Goal: Task Accomplishment & Management: Use online tool/utility

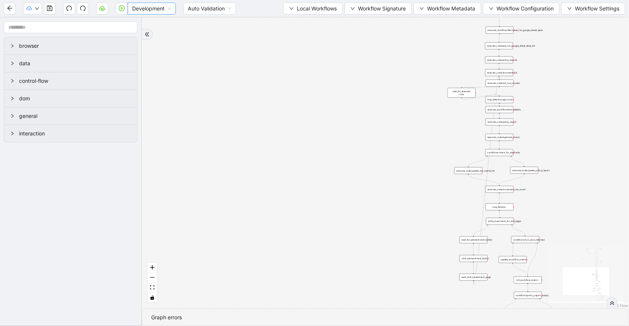
click at [151, 9] on span "Development" at bounding box center [151, 8] width 39 height 11
click at [142, 32] on div "Production" at bounding box center [152, 35] width 36 height 8
click at [123, 10] on icon "play-circle" at bounding box center [122, 8] width 6 height 6
drag, startPoint x: -30, startPoint y: 306, endPoint x: -80, endPoint y: 299, distance: 50.1
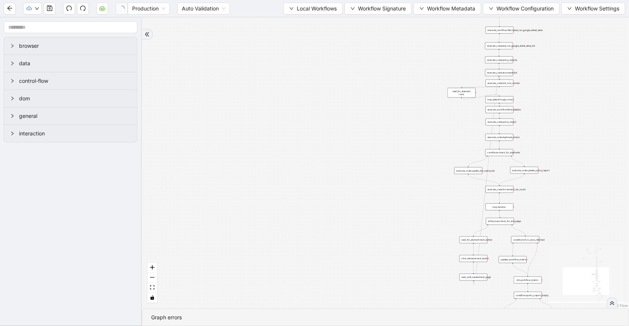
paste input "**"
type input "**********"
drag, startPoint x: 3, startPoint y: 333, endPoint x: -97, endPoint y: 334, distance: 100.5
paste input "***"
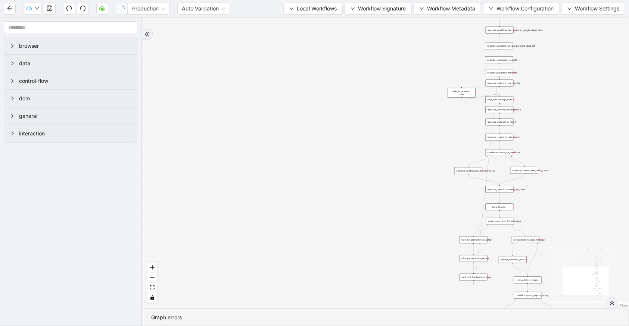
type input "**********"
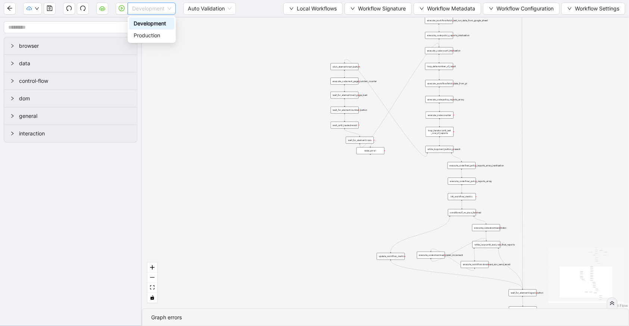
click at [161, 11] on span "Development" at bounding box center [151, 8] width 39 height 11
click at [163, 35] on div "Production" at bounding box center [152, 35] width 36 height 8
click at [121, 9] on icon "play-circle" at bounding box center [122, 8] width 2 height 3
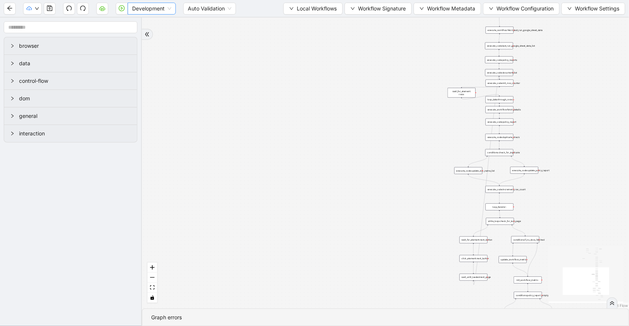
click at [154, 7] on span "Development" at bounding box center [151, 8] width 39 height 11
click at [152, 33] on div "Production" at bounding box center [152, 35] width 36 height 8
click at [122, 9] on icon "play-circle" at bounding box center [122, 8] width 6 height 6
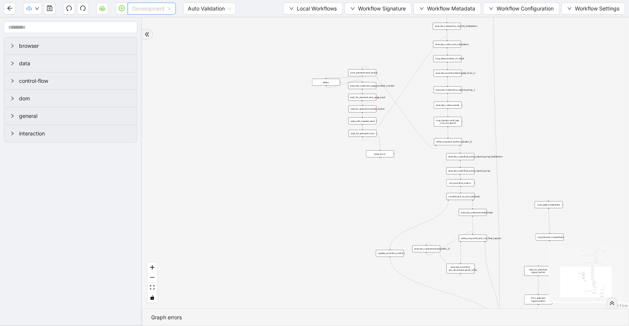
click at [167, 9] on span "Development" at bounding box center [151, 8] width 39 height 11
click at [163, 41] on body "Development Auto Validation Local Workflows Workflow Signature Workflow Metadat…" at bounding box center [314, 163] width 629 height 326
click at [160, 13] on span "Development" at bounding box center [151, 8] width 39 height 11
click at [157, 37] on div "Production" at bounding box center [152, 35] width 36 height 8
click at [120, 10] on icon "play-circle" at bounding box center [122, 8] width 6 height 6
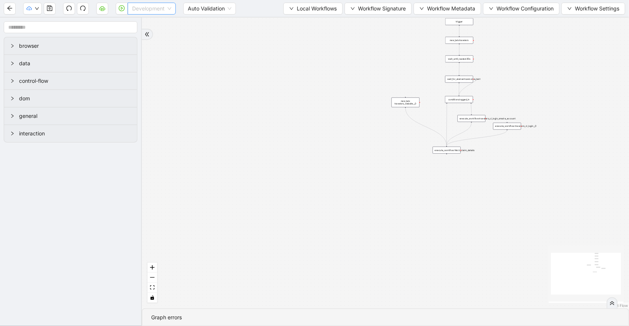
click at [138, 9] on span "Development" at bounding box center [151, 8] width 39 height 11
click at [136, 35] on div "Production" at bounding box center [152, 35] width 36 height 8
click at [118, 10] on button "button" at bounding box center [122, 9] width 12 height 12
